Goal: Information Seeking & Learning: Learn about a topic

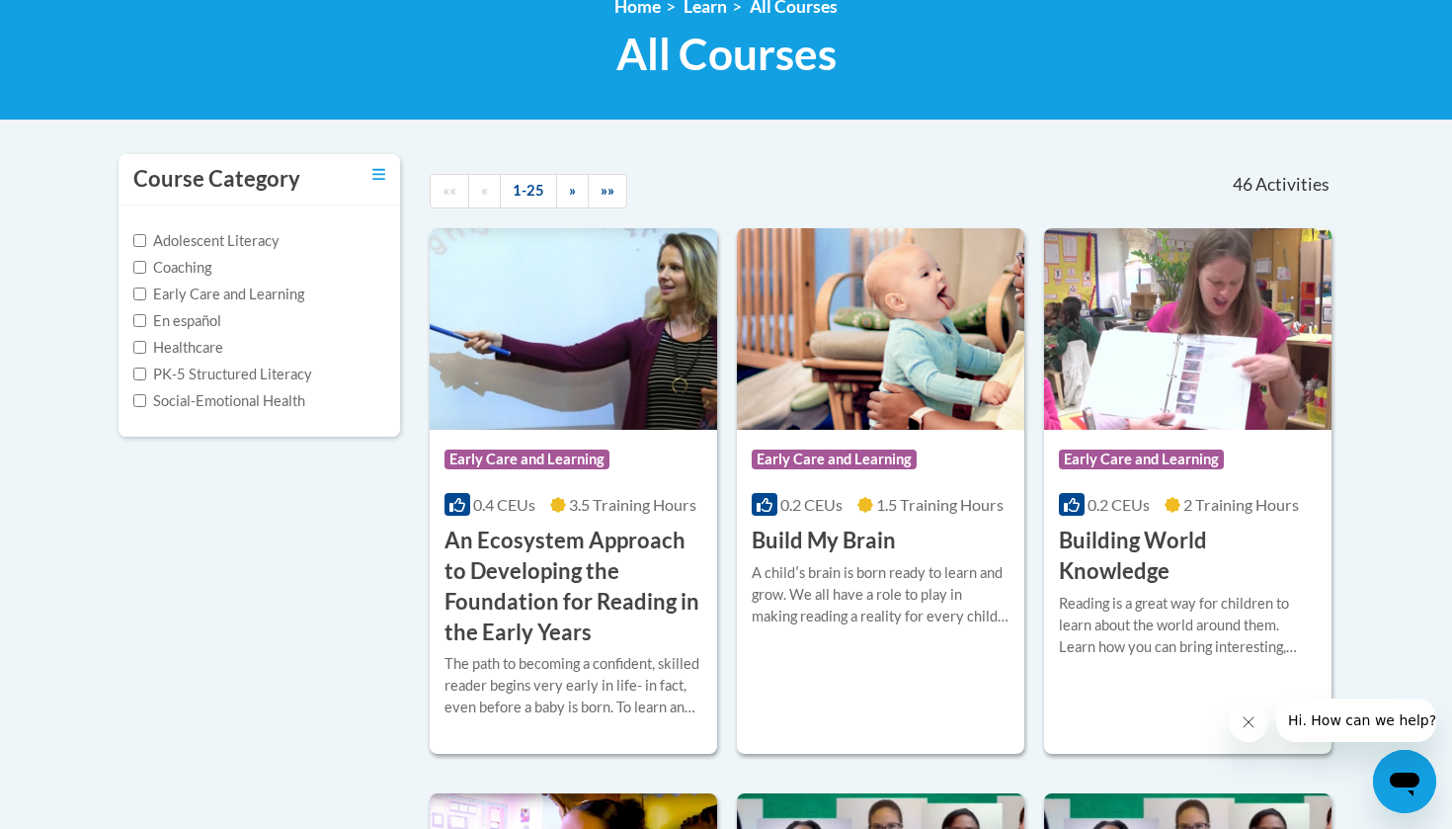
scroll to position [303, 0]
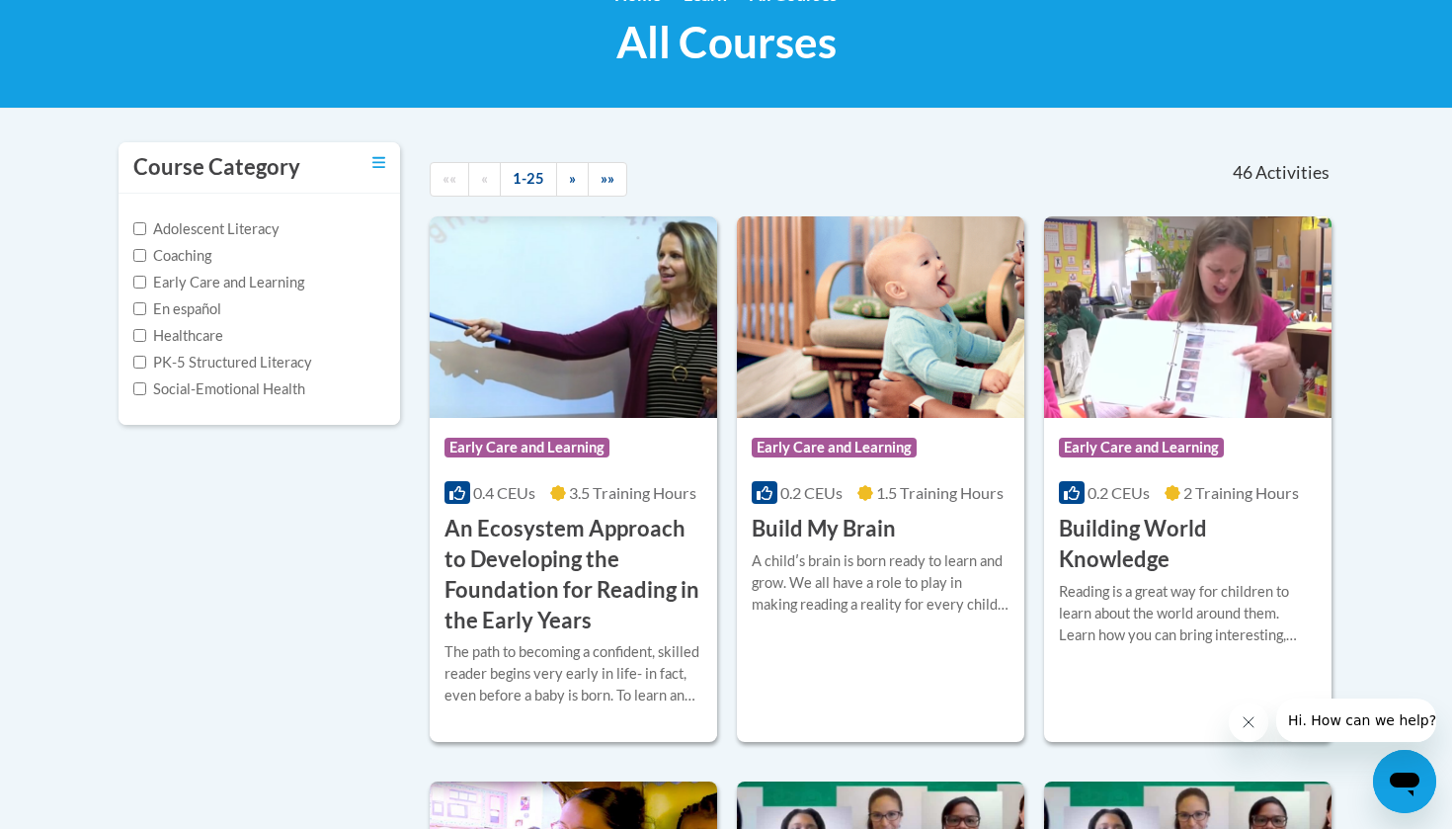
click at [809, 576] on div "A childʹs brain is born ready to learn and grow. We all have a role to play in …" at bounding box center [881, 582] width 258 height 65
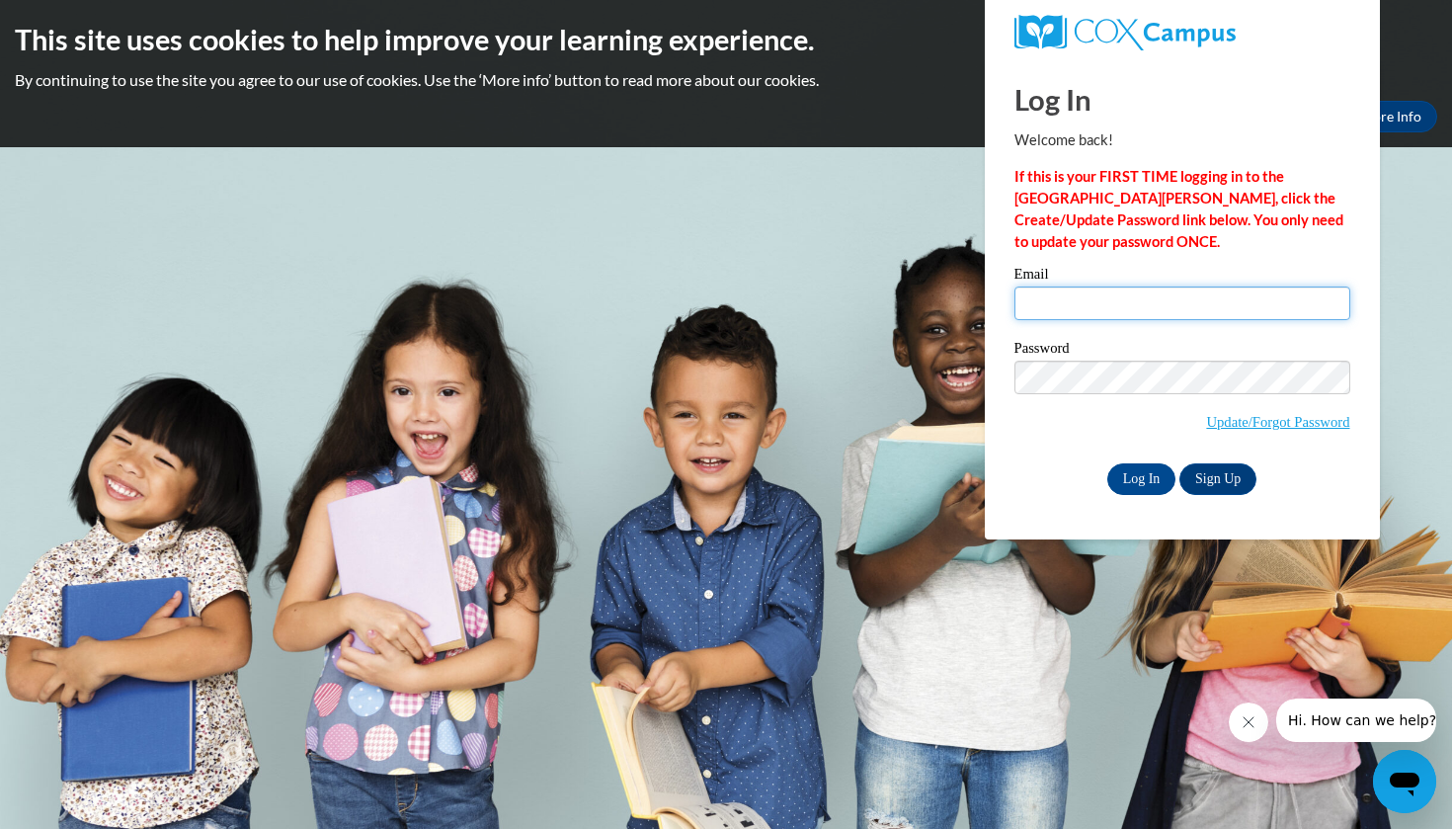
type input "[EMAIL_ADDRESS][DOMAIN_NAME]"
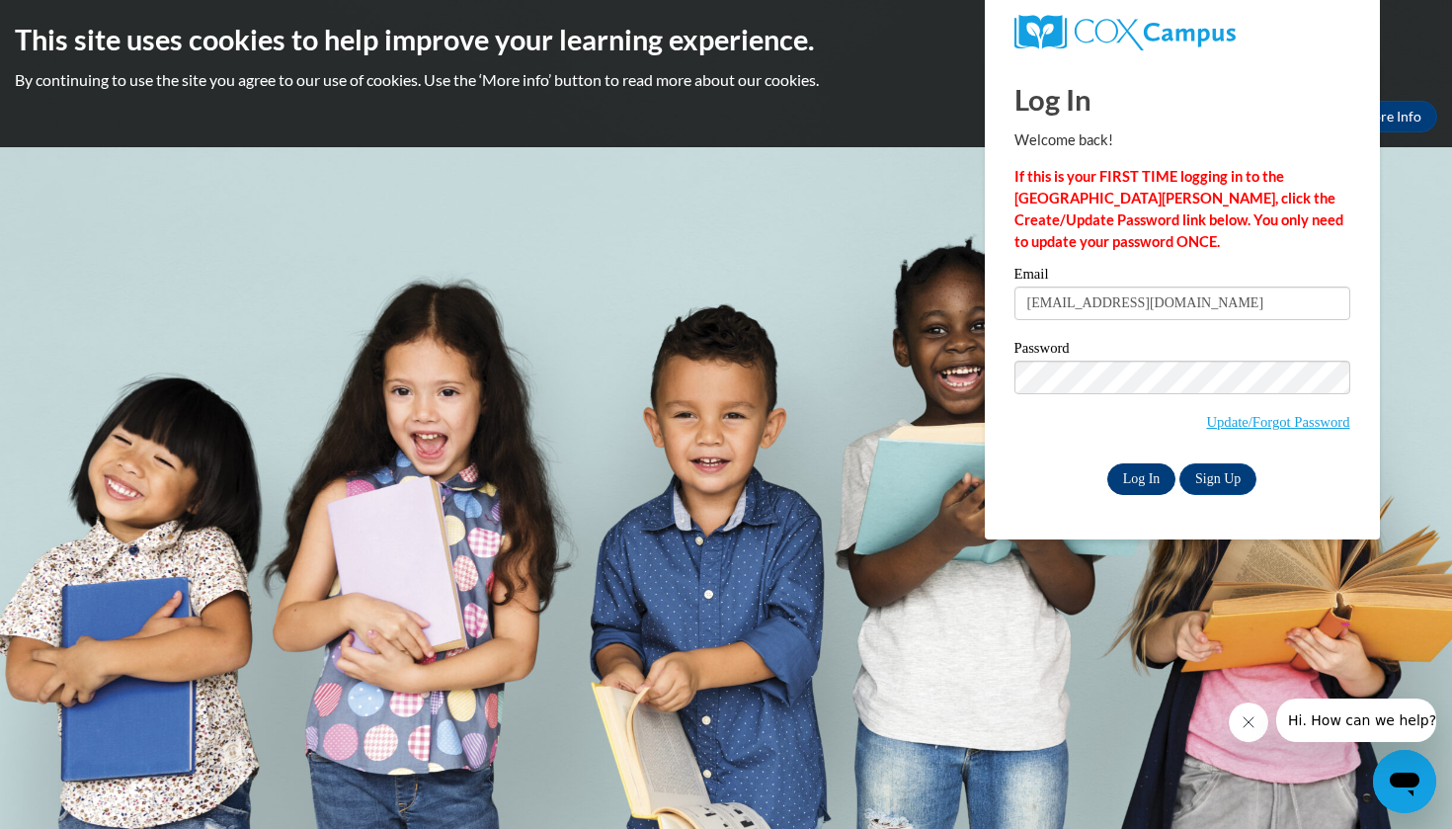
click at [1143, 483] on input "Log In" at bounding box center [1142, 479] width 69 height 32
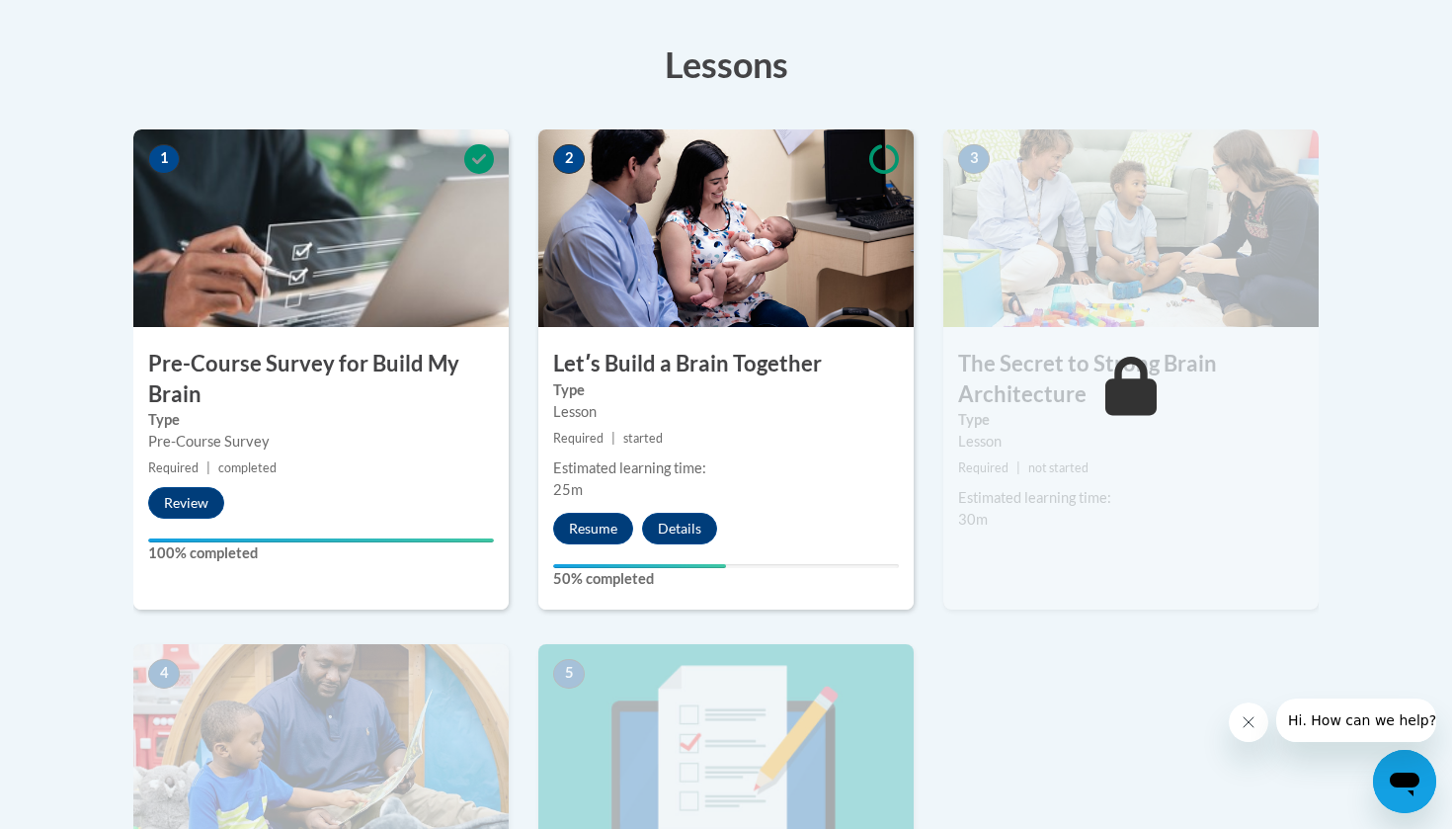
scroll to position [536, 0]
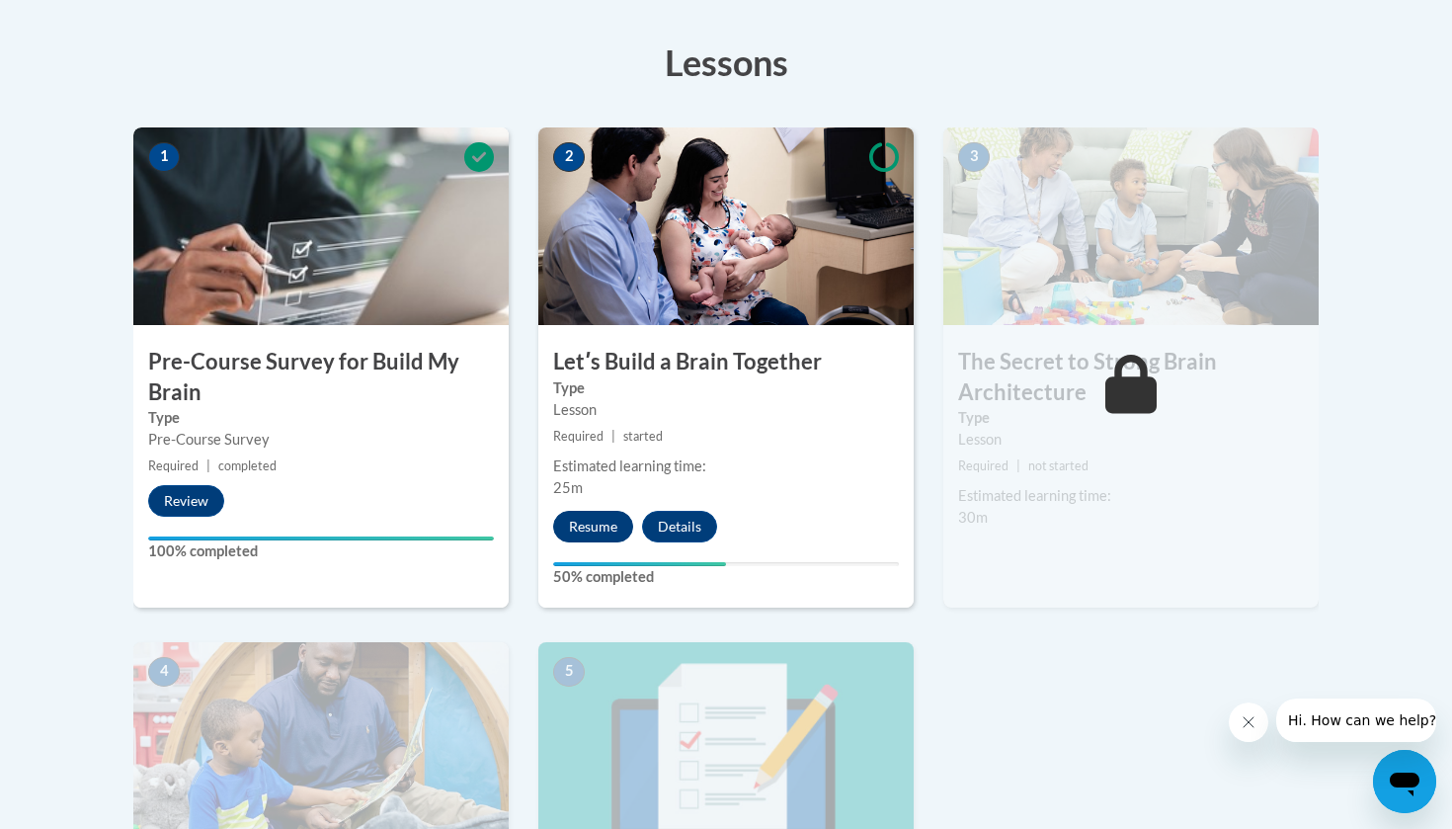
click at [608, 532] on button "Resume" at bounding box center [593, 527] width 80 height 32
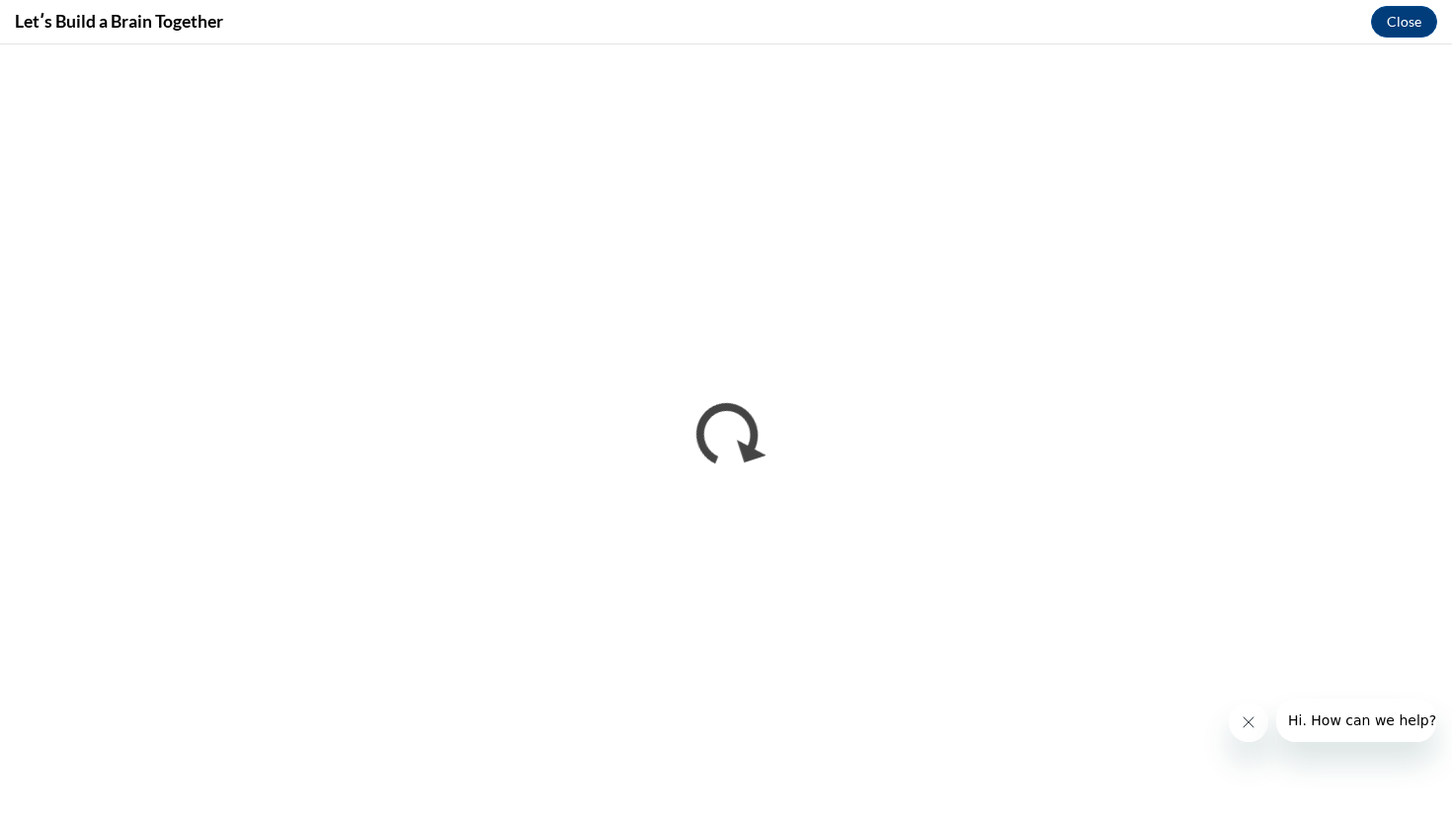
scroll to position [0, 0]
